Goal: Information Seeking & Learning: Check status

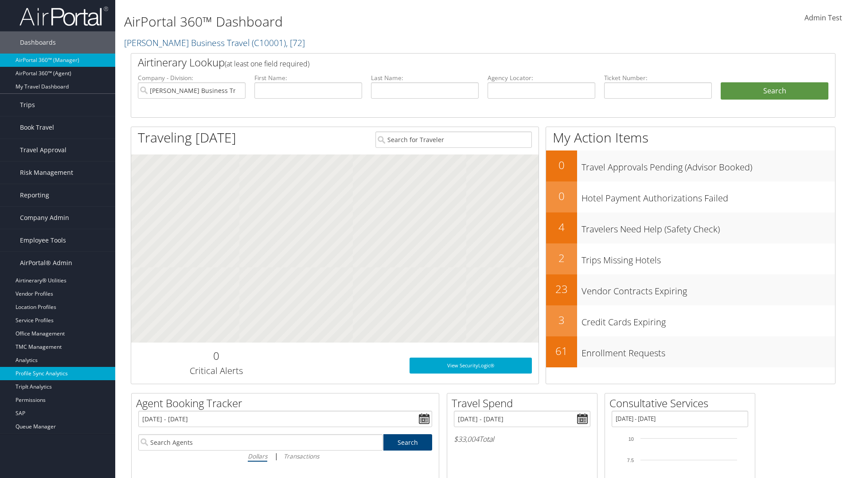
click at [58, 374] on link "Profile Sync Analytics" at bounding box center [57, 373] width 115 height 13
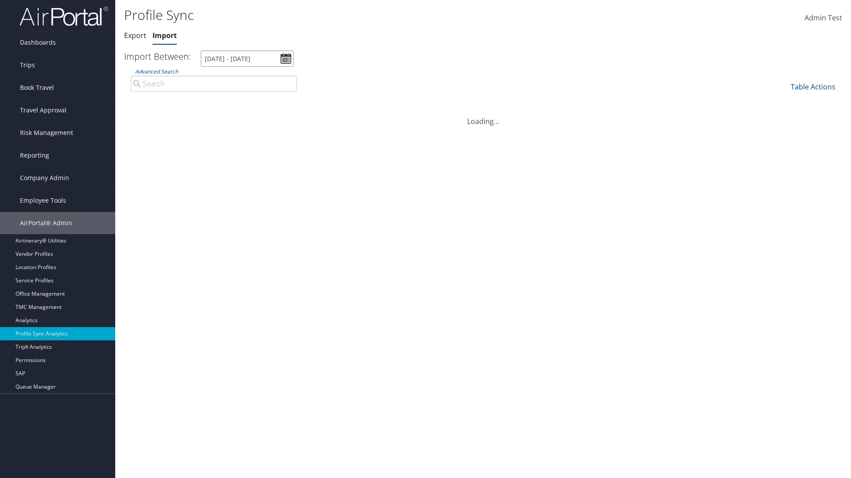
click at [247, 58] on input "[DATE] - [DATE]" at bounding box center [247, 59] width 93 height 16
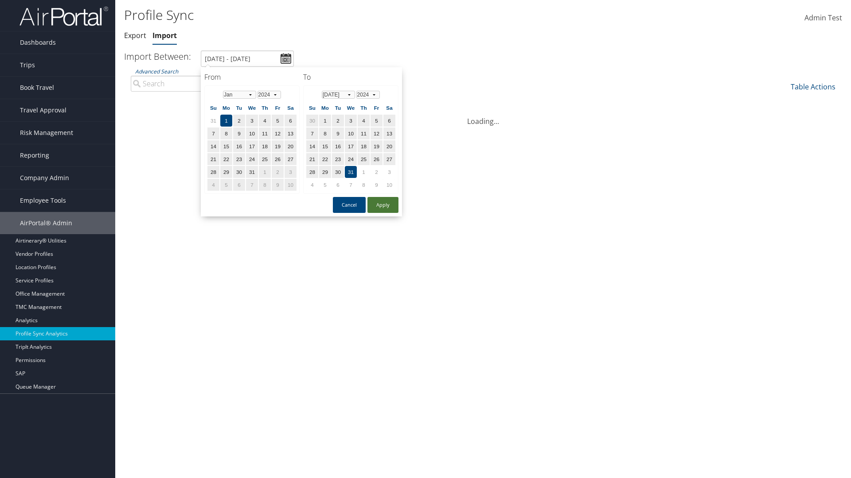
click at [383, 205] on button "Apply" at bounding box center [382, 205] width 31 height 16
type input "[DATE] - [DATE]"
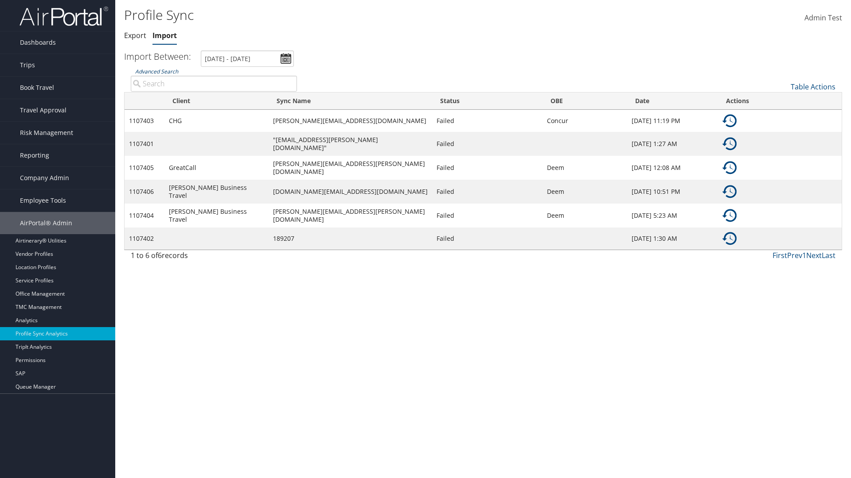
click at [156, 71] on link "Advanced Search" at bounding box center [156, 72] width 43 height 8
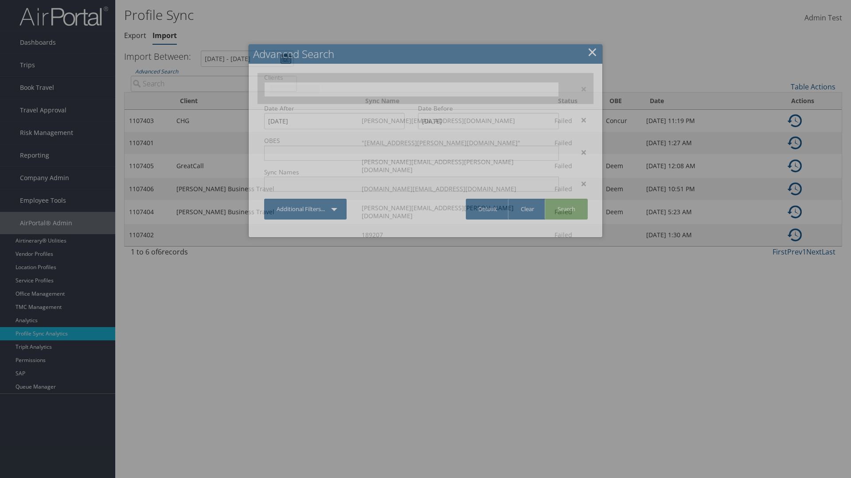
click at [319, 88] on input "text" at bounding box center [295, 89] width 50 height 9
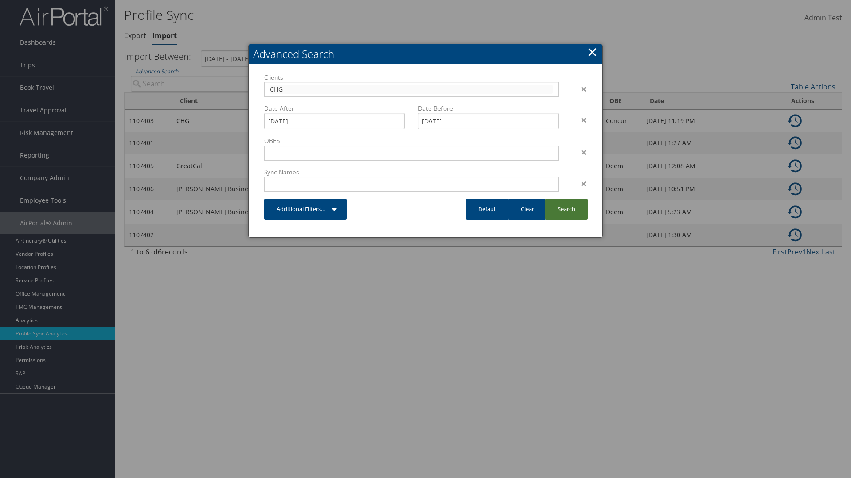
type input "CHG"
click at [566, 209] on link "Search" at bounding box center [565, 209] width 43 height 21
type input "CHG"
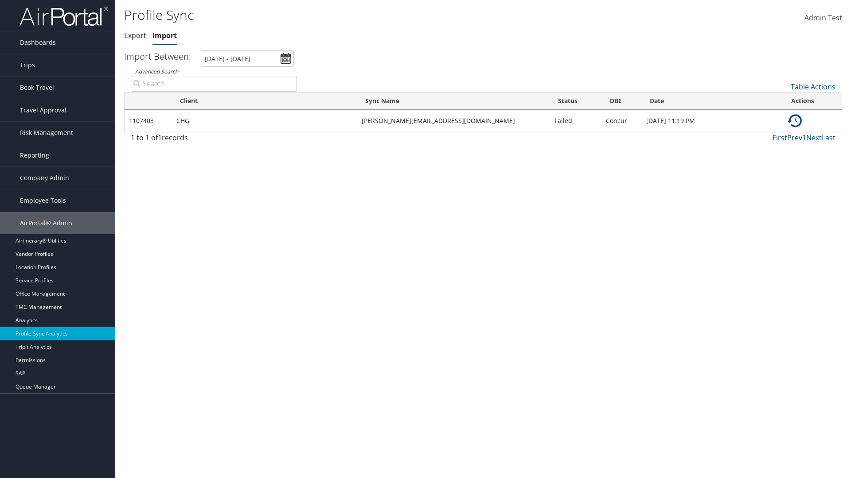
click at [156, 71] on link "Advanced Search" at bounding box center [156, 72] width 43 height 8
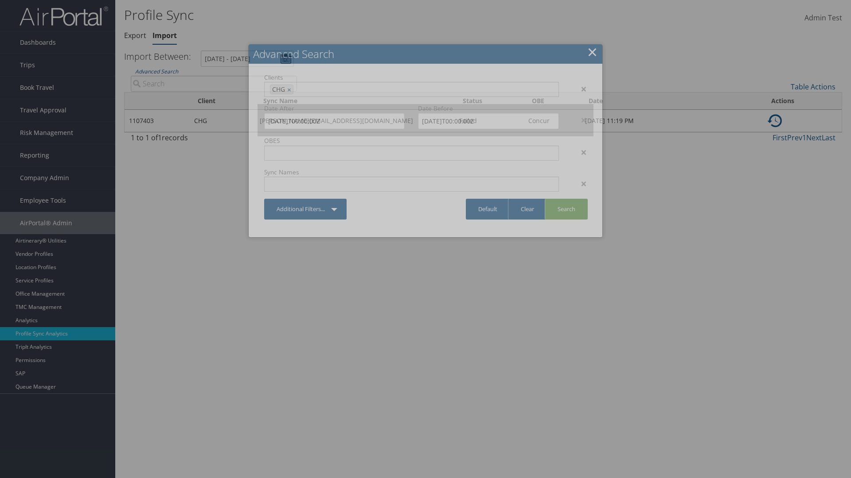
click at [579, 120] on div "×" at bounding box center [579, 120] width 28 height 11
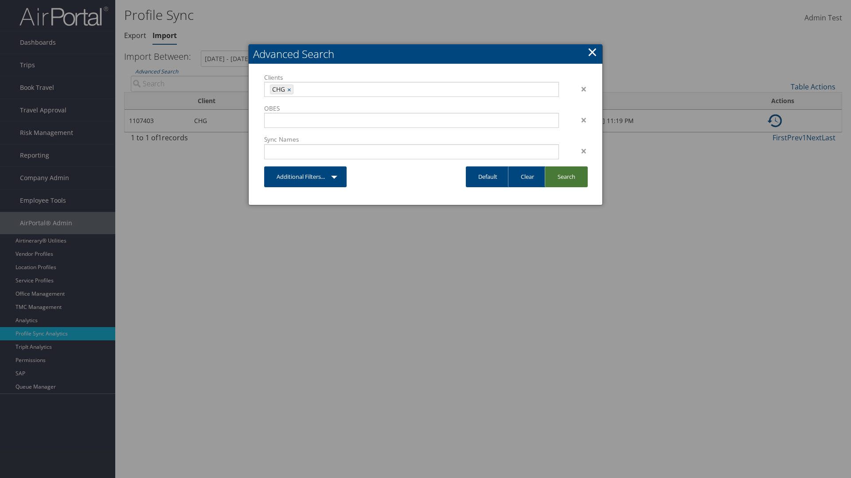
click at [566, 177] on link "Search" at bounding box center [565, 177] width 43 height 21
